Goal: Transaction & Acquisition: Purchase product/service

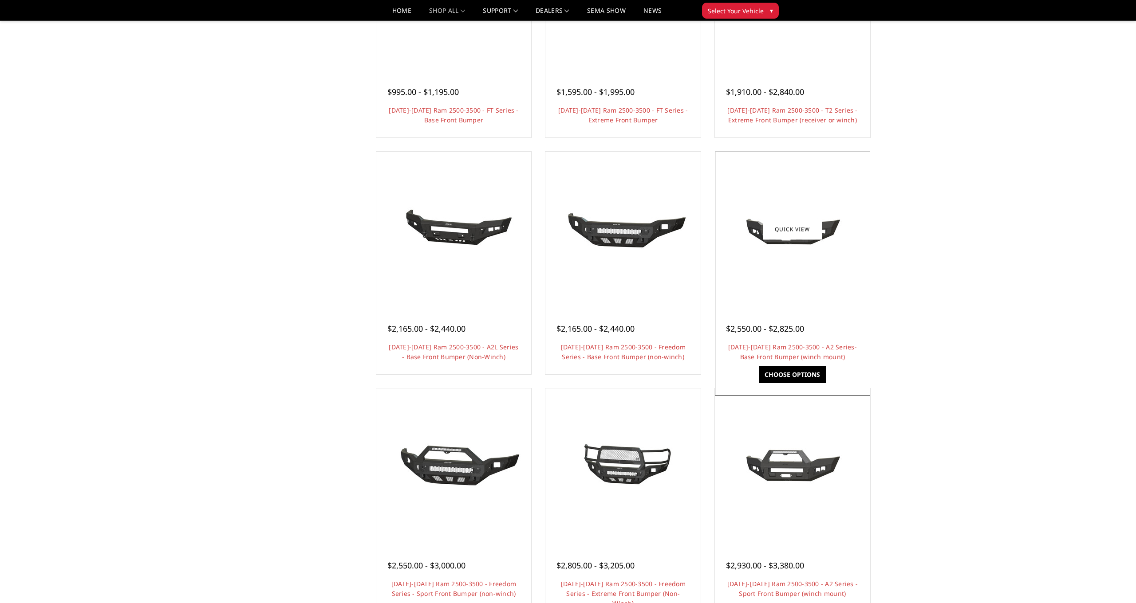
scroll to position [141, 0]
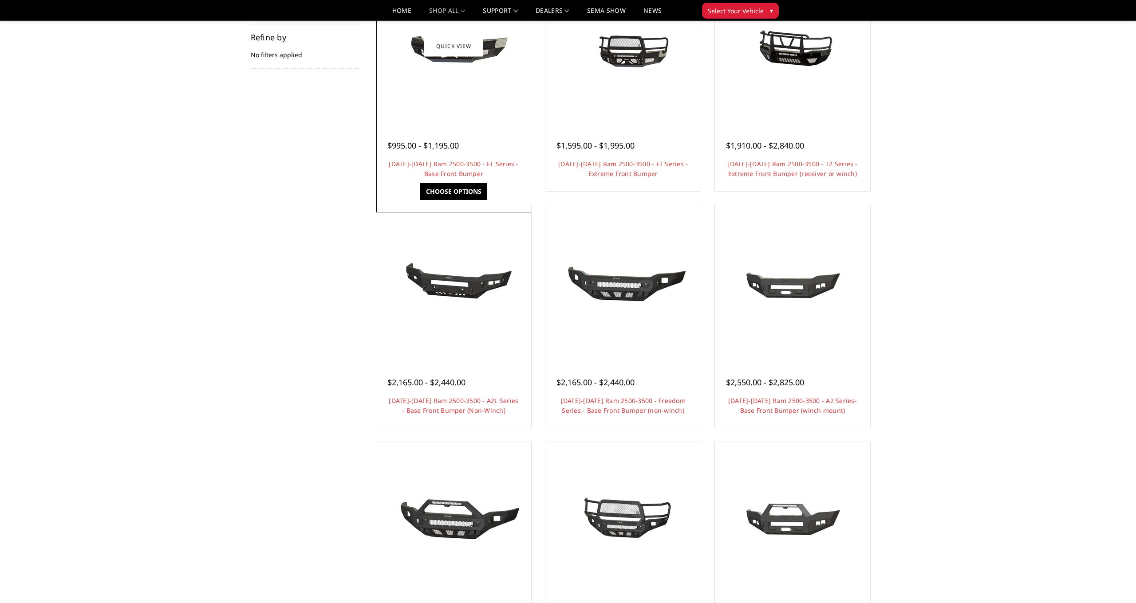
click at [454, 71] on img at bounding box center [453, 46] width 142 height 67
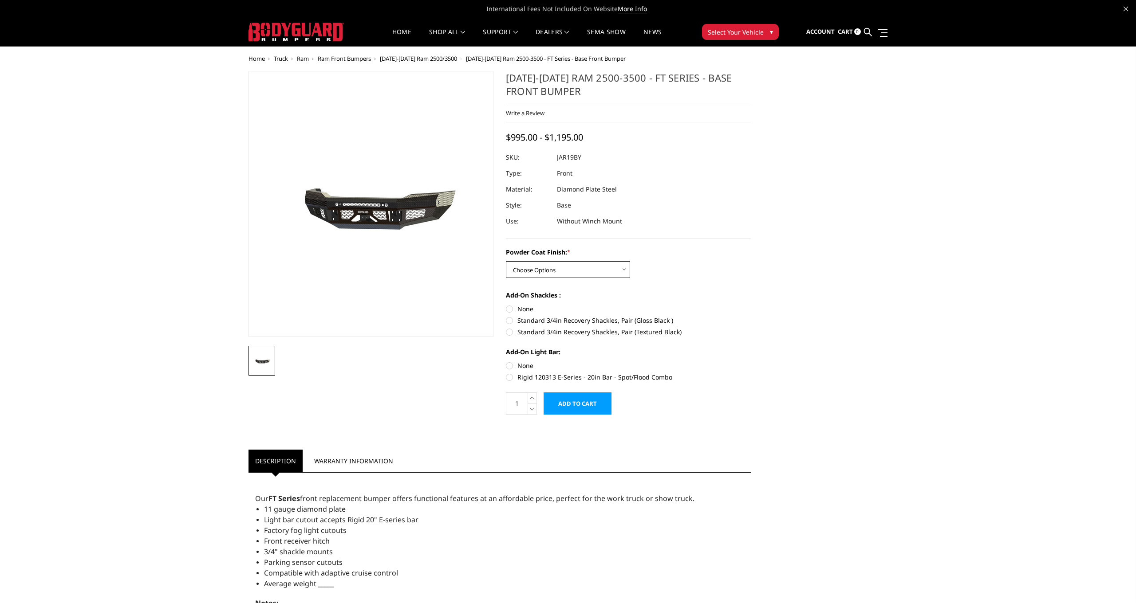
select select "3376"
click at [509, 309] on label "None" at bounding box center [628, 308] width 245 height 9
click at [506, 305] on input "None" at bounding box center [506, 304] width 0 height 0
radio input "true"
click at [509, 364] on label "None" at bounding box center [628, 365] width 245 height 9
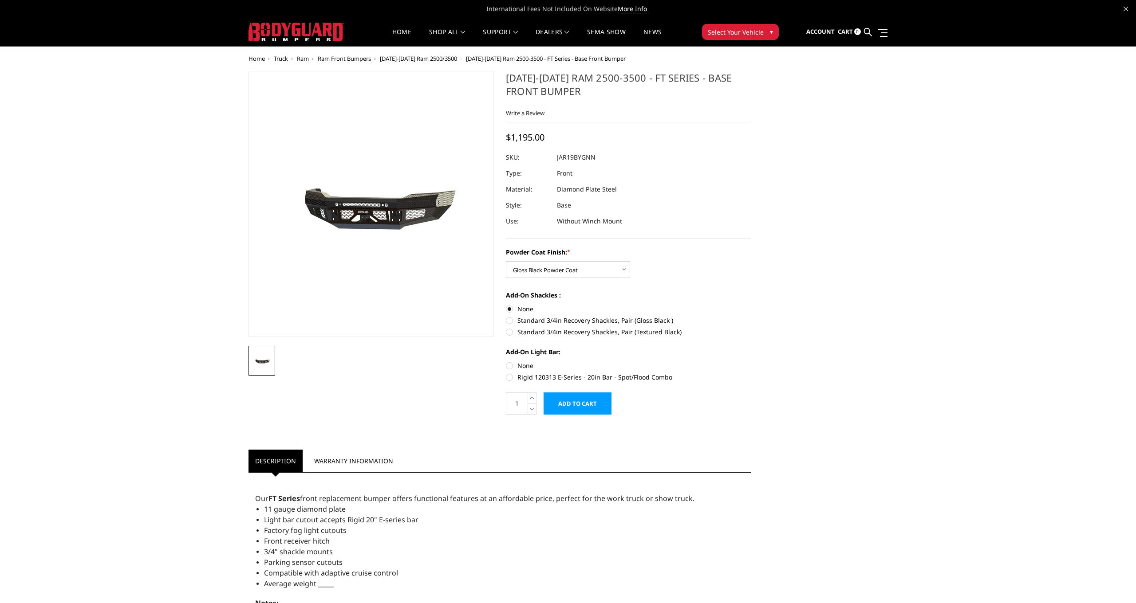
click at [506, 362] on input "None" at bounding box center [506, 361] width 0 height 0
radio input "true"
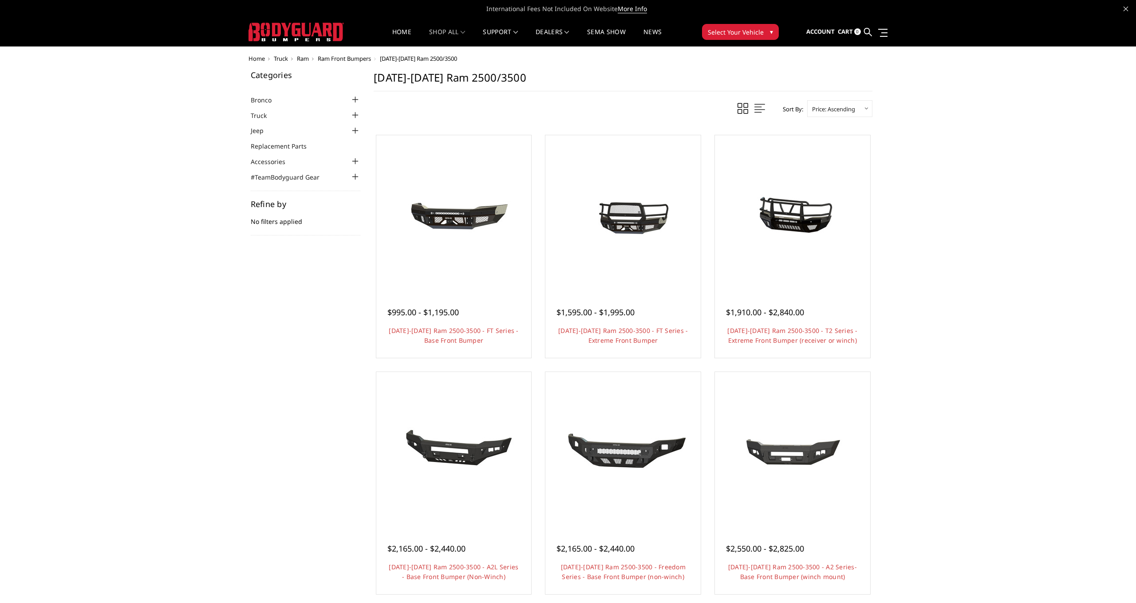
scroll to position [141, 0]
